Goal: Entertainment & Leisure: Browse casually

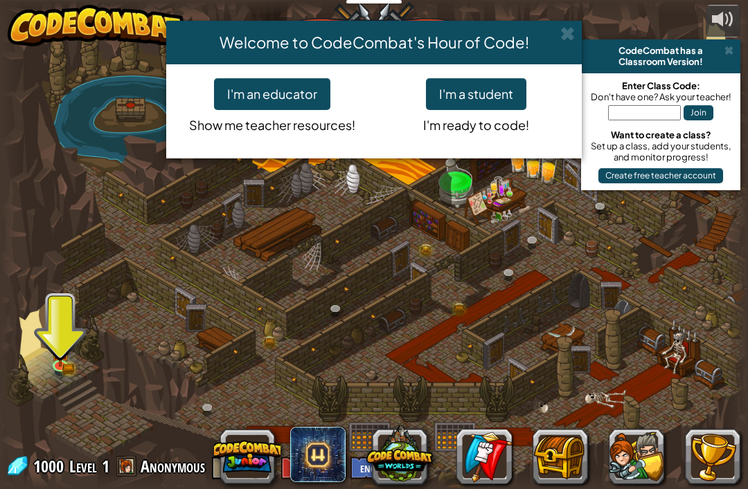
click at [91, 364] on div "Welcome to CodeCombat's Hour of Code! I'm an educator Show me teacher resources…" at bounding box center [374, 244] width 748 height 489
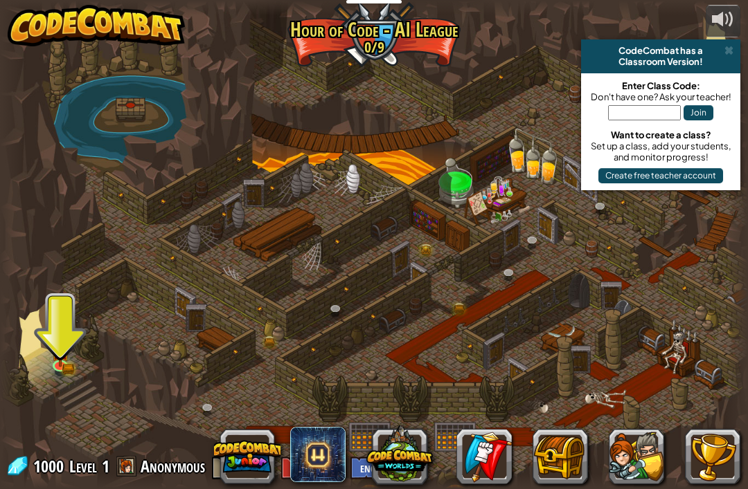
click at [84, 362] on div at bounding box center [374, 245] width 748 height 489
click at [71, 359] on link at bounding box center [62, 367] width 28 height 21
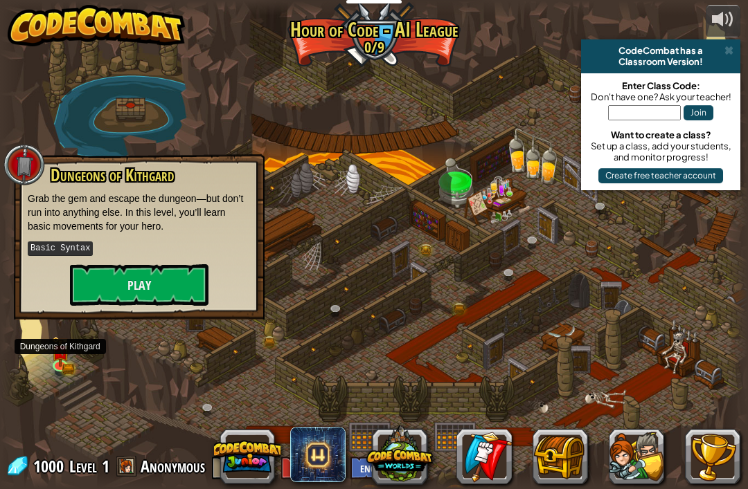
click at [106, 280] on button "Play" at bounding box center [139, 285] width 138 height 42
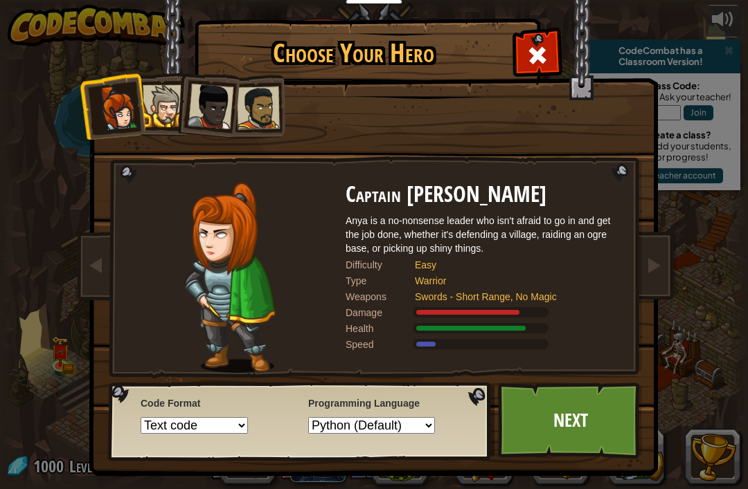
click at [548, 420] on link "Next" at bounding box center [570, 421] width 145 height 76
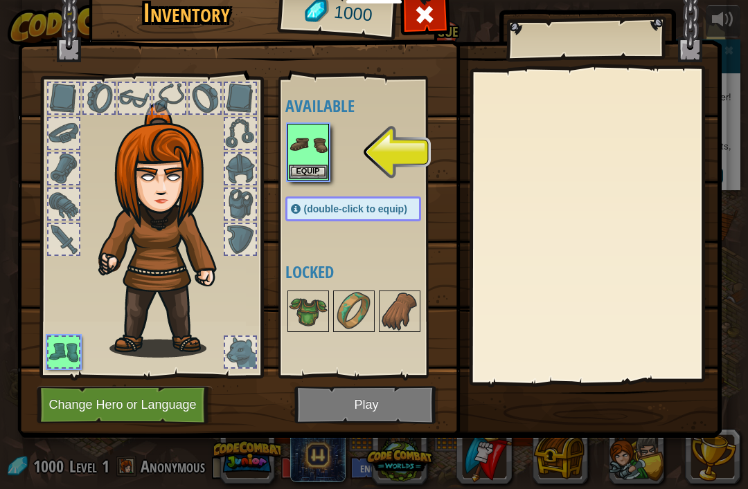
click at [317, 155] on img at bounding box center [308, 144] width 39 height 39
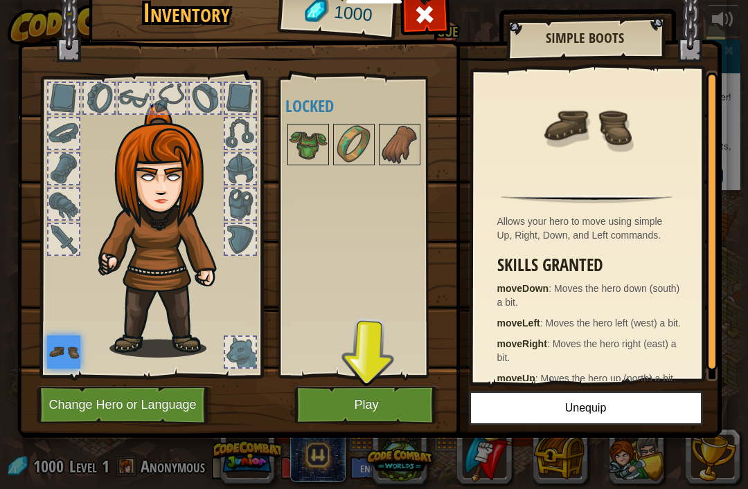
click at [387, 405] on button "Play" at bounding box center [366, 405] width 145 height 38
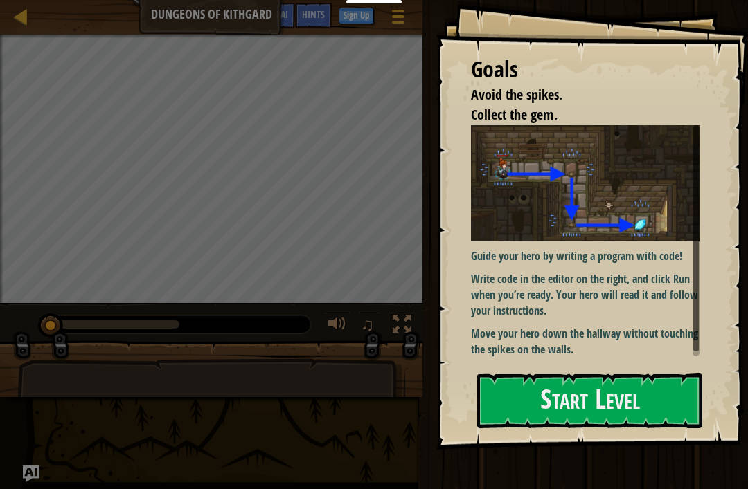
click at [505, 400] on button "Start Level" at bounding box center [589, 401] width 225 height 55
